Goal: Task Accomplishment & Management: Manage account settings

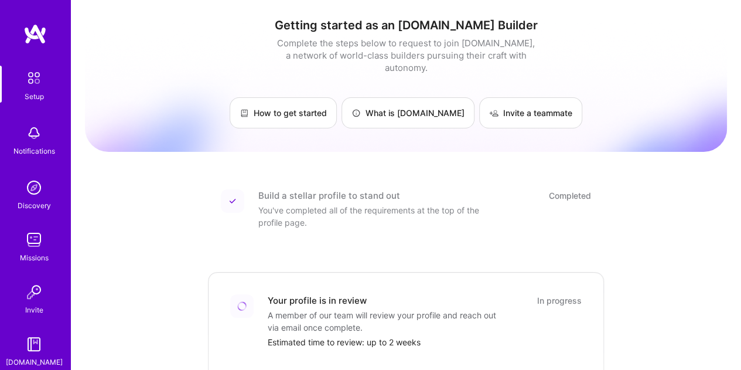
click at [33, 40] on img at bounding box center [34, 33] width 23 height 21
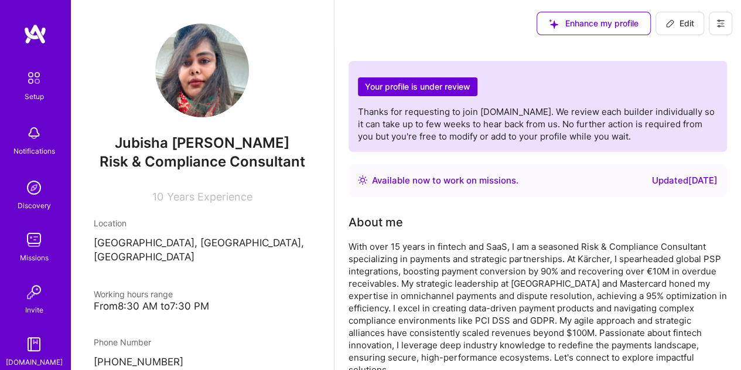
click at [290, 162] on span "Risk & Compliance Consultant" at bounding box center [203, 161] width 206 height 17
click at [671, 24] on icon at bounding box center [669, 23] width 9 height 9
select select "DE"
select select "Right Now"
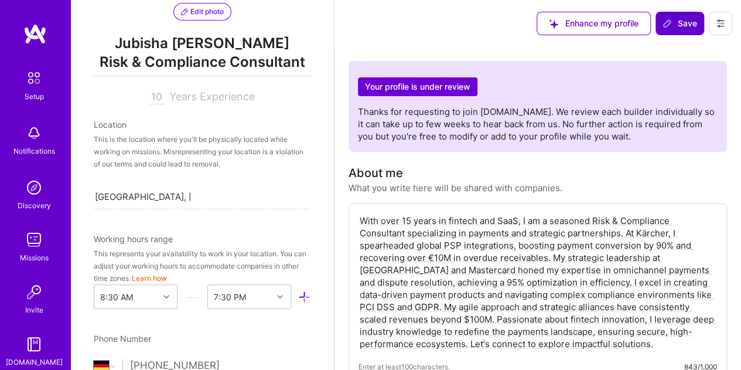
scroll to position [75, 0]
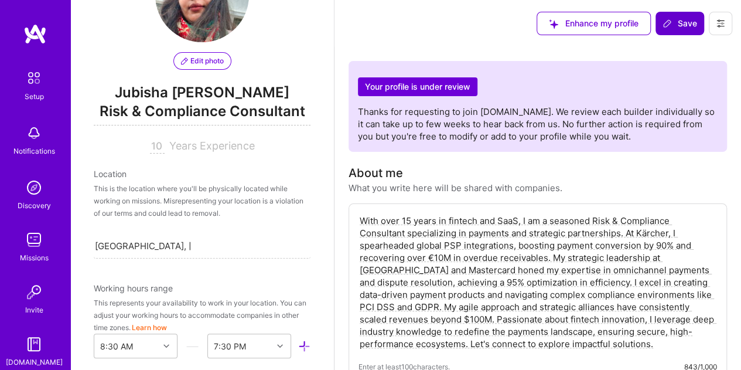
click at [262, 107] on span "Risk & Compliance Consultant" at bounding box center [202, 113] width 217 height 24
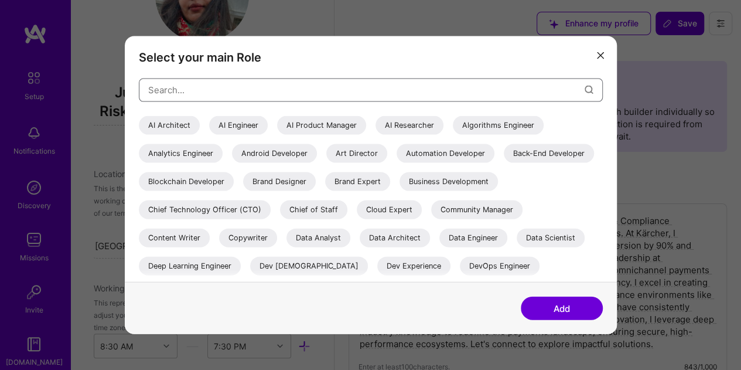
click at [262, 92] on input "modal" at bounding box center [366, 90] width 436 height 30
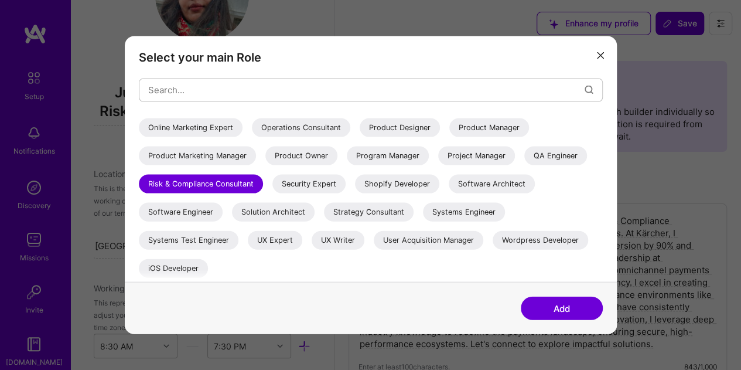
scroll to position [307, 0]
click at [449, 125] on div "Product Manager" at bounding box center [489, 127] width 80 height 19
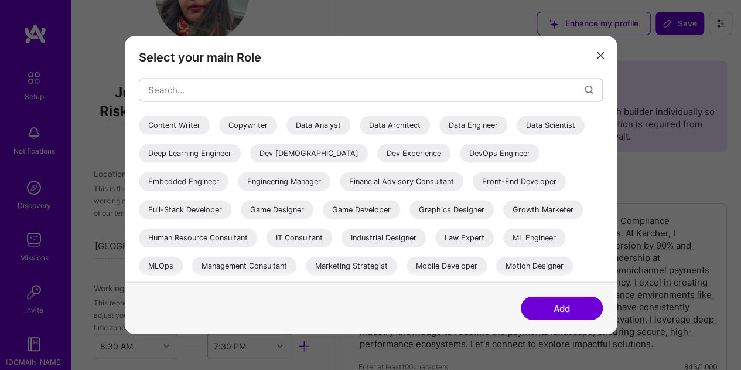
scroll to position [0, 0]
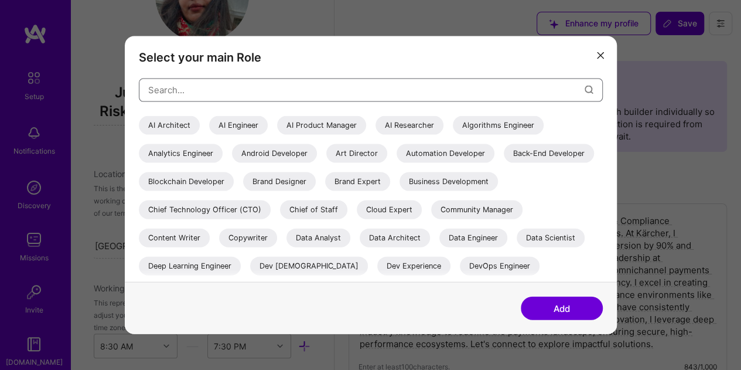
click at [508, 94] on input "modal" at bounding box center [366, 90] width 436 height 30
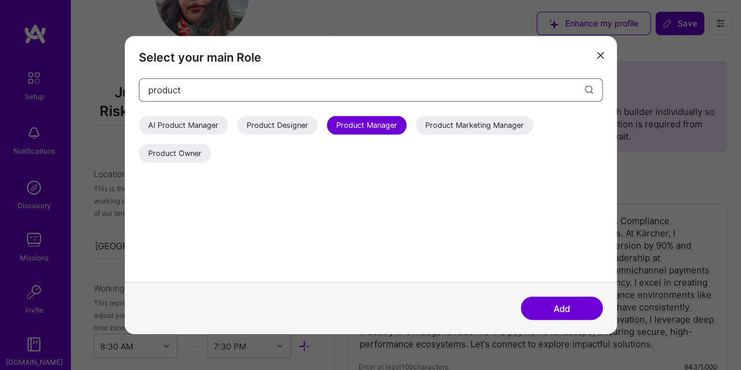
type input "product"
click at [584, 304] on button "Add" at bounding box center [562, 307] width 82 height 23
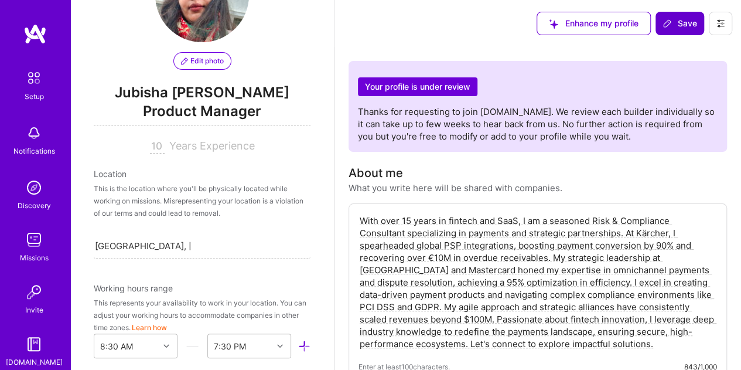
click at [416, 220] on textarea "With over 15 years in fintech and SaaS, I am a seasoned Risk & Compliance Consu…" at bounding box center [537, 282] width 358 height 138
click at [409, 220] on textarea "With over 15 years in fintech and SaaS, I am a seasoned Risk & Compliance Consu…" at bounding box center [537, 282] width 358 height 138
type textarea "With over 13+ years in fintech and SaaS, I am a seasoned Risk & Compliance Cons…"
click at [670, 23] on icon at bounding box center [666, 23] width 7 height 7
